Goal: Task Accomplishment & Management: Use online tool/utility

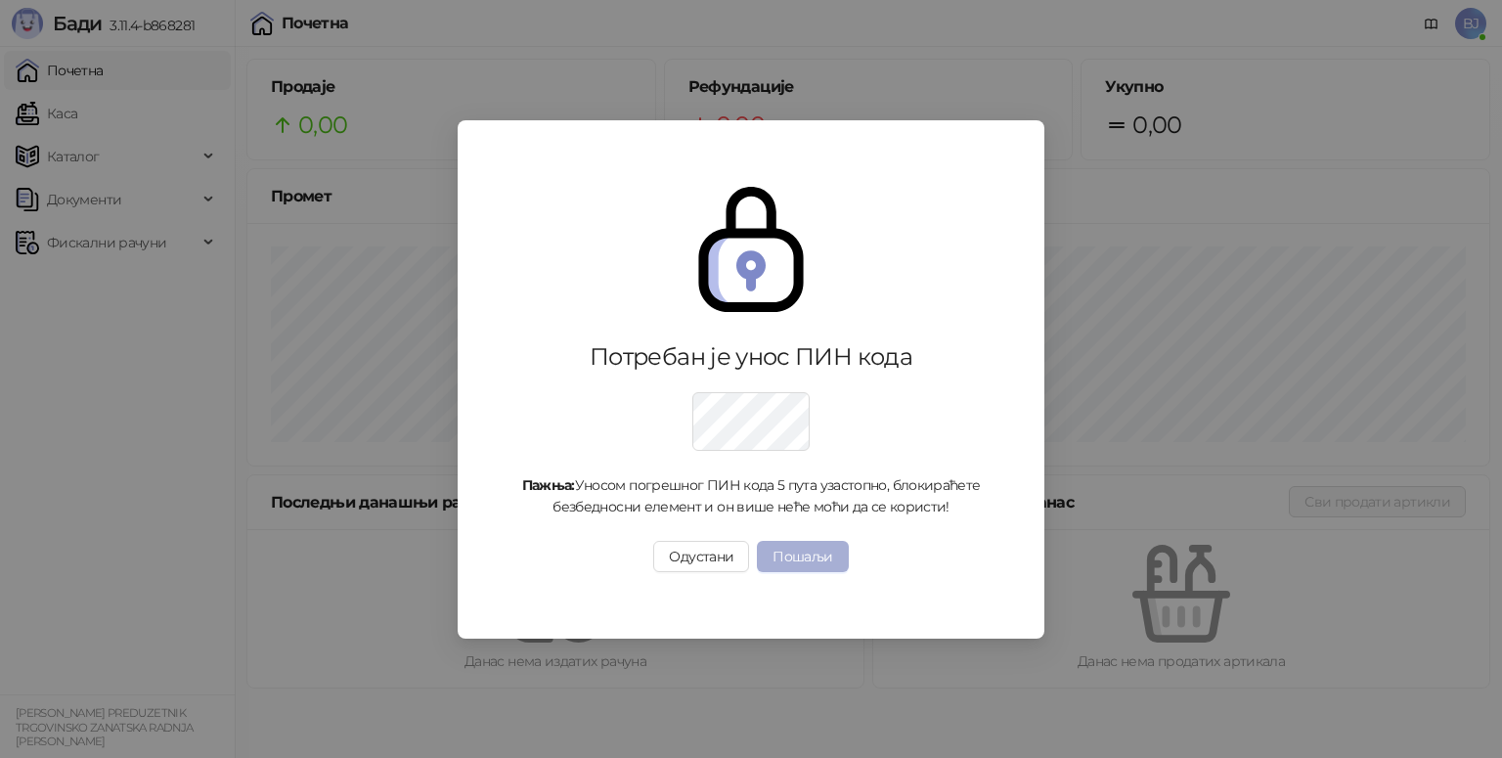
click at [810, 547] on button "Пошаљи" at bounding box center [802, 556] width 91 height 31
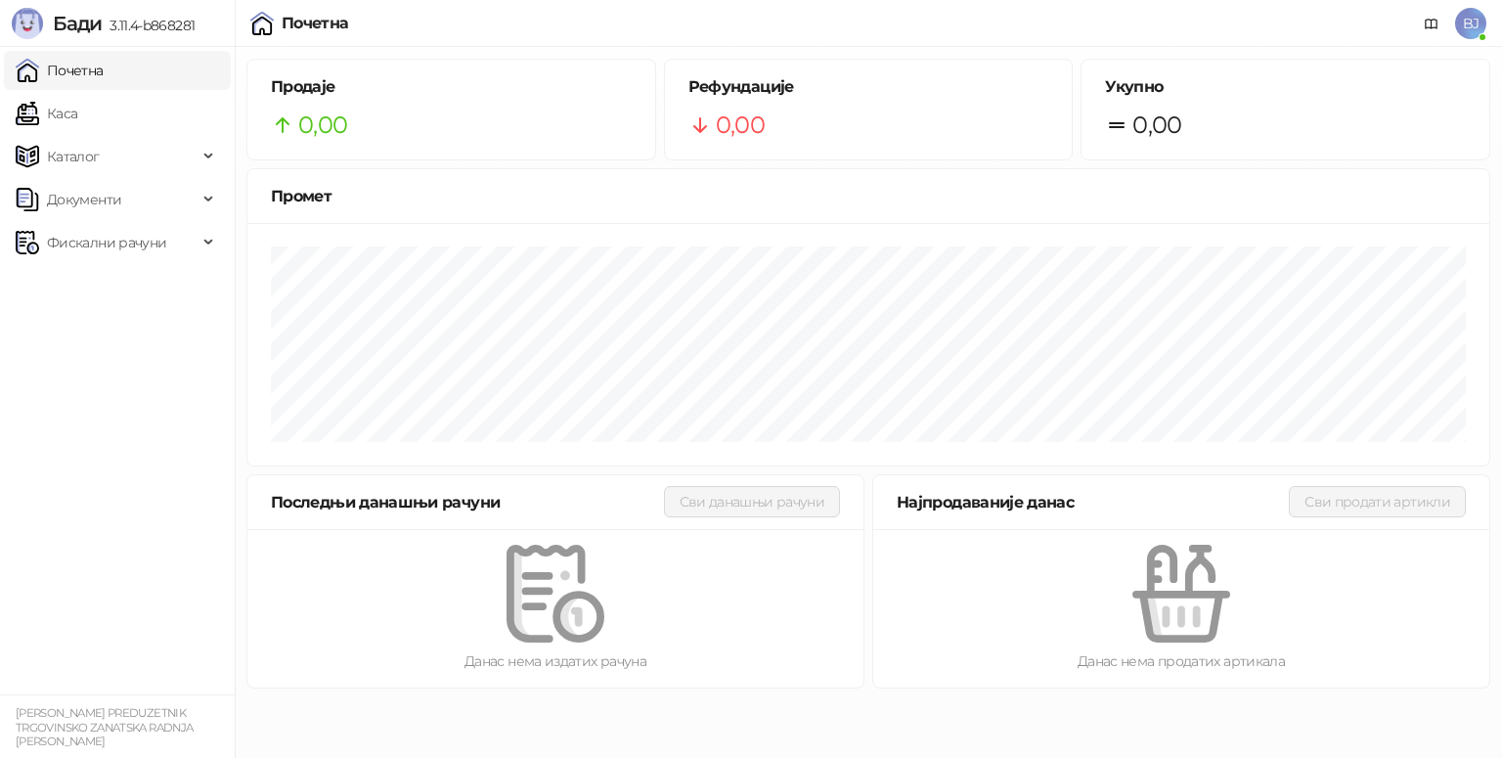
click at [810, 557] on div "Потребан је унос ПИН кода Пажња: Уносом погрешног ПИН кода 5 пута узастопно, бл…" at bounding box center [751, 379] width 1502 height 758
